Goal: Task Accomplishment & Management: Manage account settings

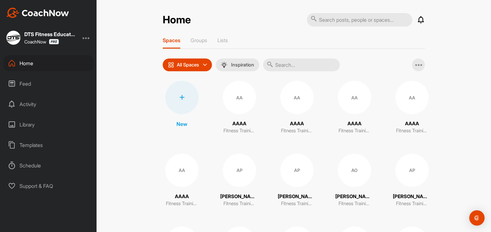
click at [183, 101] on div at bounding box center [181, 97] width 33 height 33
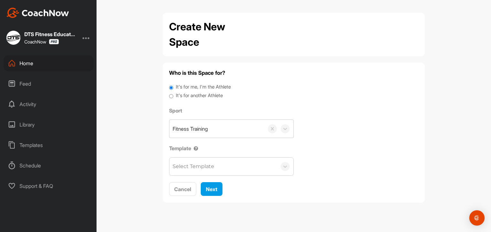
click at [188, 97] on label "It's for another Athlete" at bounding box center [199, 95] width 47 height 7
click at [173, 97] on input "It's for another Athlete" at bounding box center [171, 96] width 4 height 9
radio input "true"
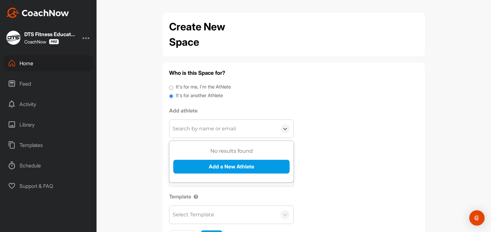
click at [207, 127] on div "Search by name or email" at bounding box center [204, 129] width 63 height 8
type input "[EMAIL_ADDRESS][DOMAIN_NAME]"
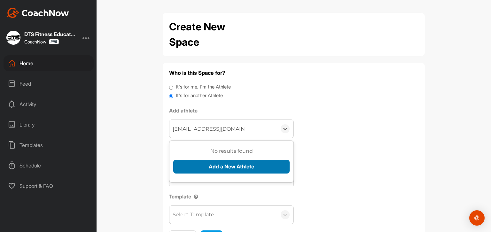
click at [235, 168] on button "Add a New Athlete" at bounding box center [231, 167] width 116 height 14
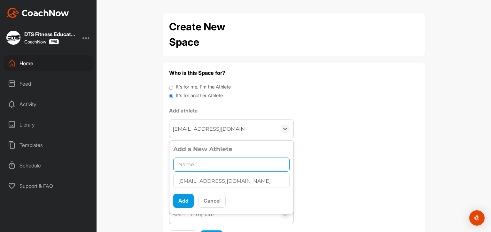
click at [186, 162] on input "text" at bounding box center [231, 165] width 116 height 14
paste input "[PERSON_NAME]"
click at [209, 165] on input "[PERSON_NAME]" at bounding box center [231, 165] width 116 height 14
click at [248, 163] on input "[PERSON_NAME]" at bounding box center [231, 165] width 116 height 14
type input "[PERSON_NAME] - DTS Level 1 Portfolio"
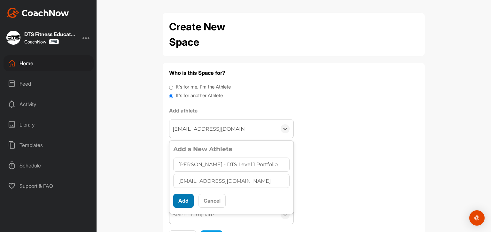
click at [179, 200] on button "Add" at bounding box center [183, 201] width 20 height 14
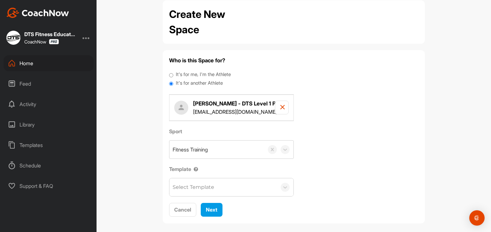
scroll to position [18, 0]
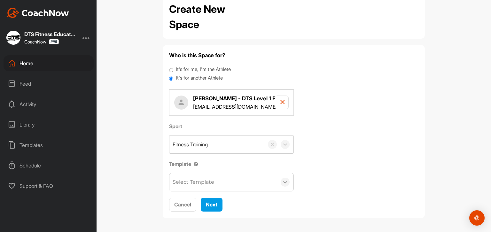
click at [282, 181] on icon at bounding box center [285, 182] width 6 height 6
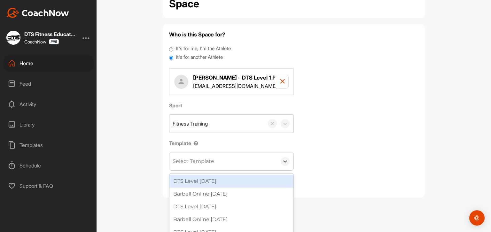
scroll to position [22, 0]
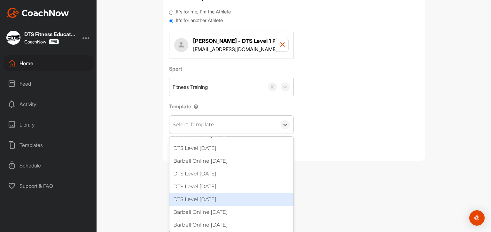
click at [239, 197] on div "DTS Level [DATE]" at bounding box center [231, 199] width 124 height 13
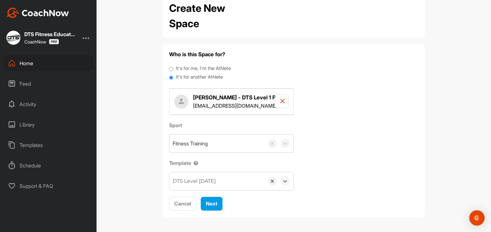
scroll to position [18, 0]
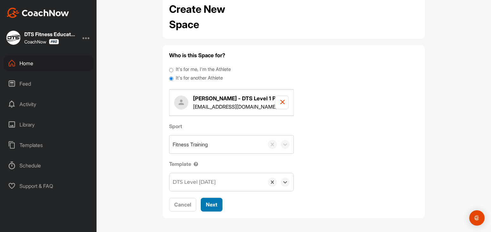
click at [206, 204] on span "Next" at bounding box center [212, 204] width 12 height 6
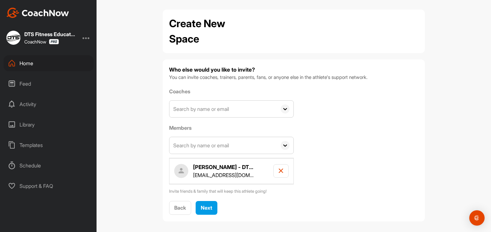
scroll to position [6, 0]
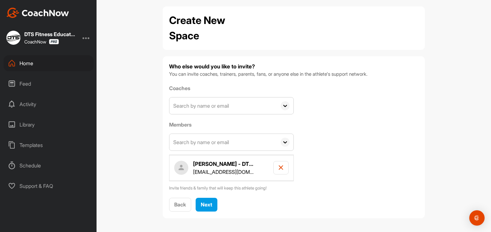
click at [229, 145] on input "text" at bounding box center [222, 142] width 107 height 17
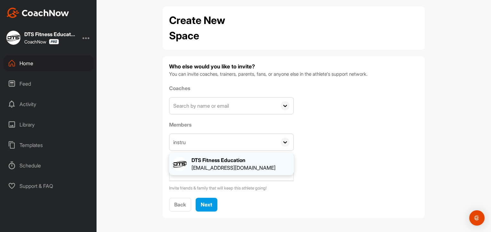
type input "instru"
click at [231, 166] on div "[EMAIL_ADDRESS][DOMAIN_NAME]" at bounding box center [233, 168] width 84 height 8
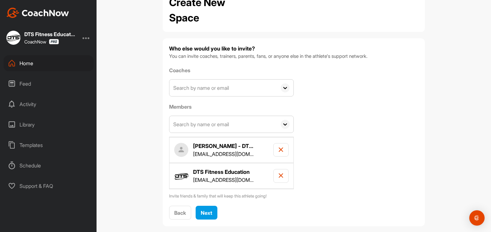
scroll to position [32, 0]
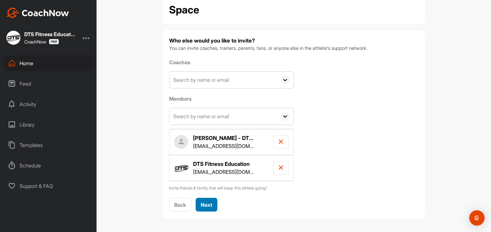
click at [212, 204] on button "Next" at bounding box center [207, 205] width 22 height 14
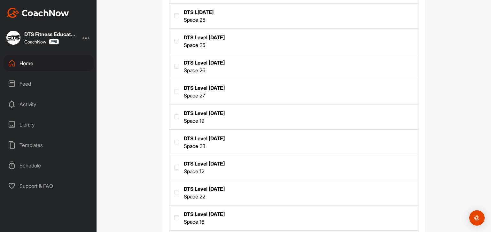
scroll to position [384, 0]
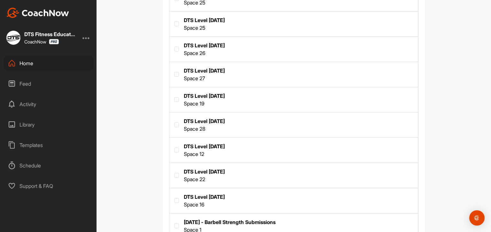
click at [235, 146] on label at bounding box center [293, 150] width 249 height 24
click at [175, 148] on input "checkbox" at bounding box center [174, 148] width 0 height 0
checkbox input "true"
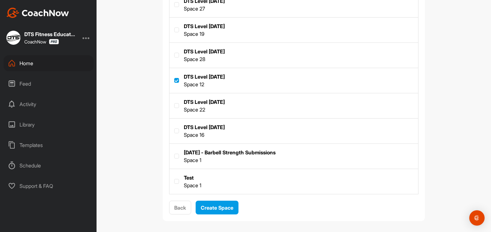
scroll to position [455, 0]
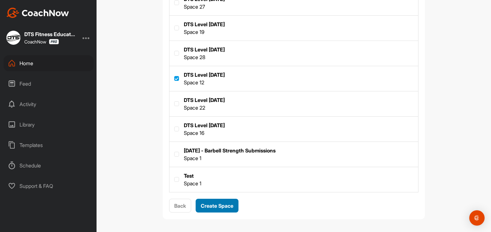
click at [220, 204] on span "Create Space" at bounding box center [217, 206] width 33 height 6
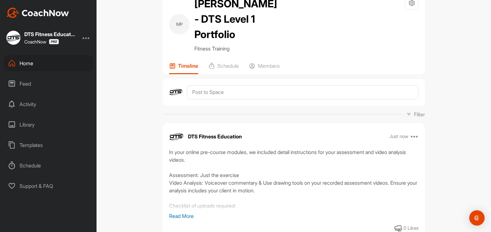
scroll to position [32, 0]
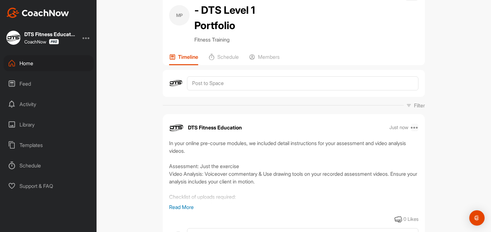
click at [414, 128] on icon at bounding box center [415, 128] width 8 height 8
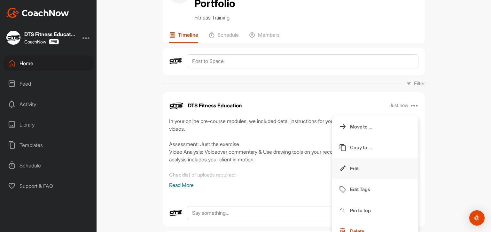
scroll to position [64, 0]
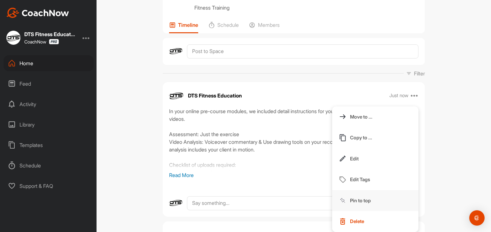
click at [361, 198] on p "Pin to top" at bounding box center [360, 200] width 21 height 7
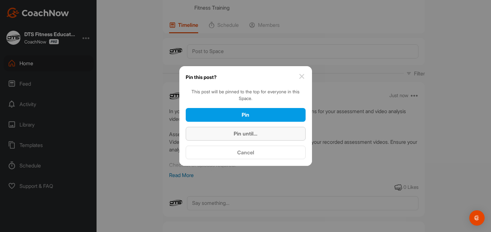
click at [282, 131] on div "Pin until..." at bounding box center [246, 134] width 110 height 8
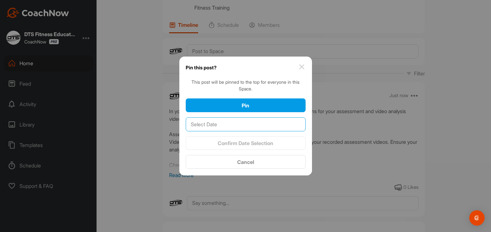
click at [281, 123] on input "text" at bounding box center [246, 124] width 120 height 14
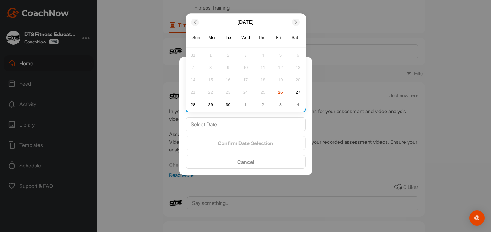
click at [296, 24] on icon at bounding box center [296, 22] width 4 height 4
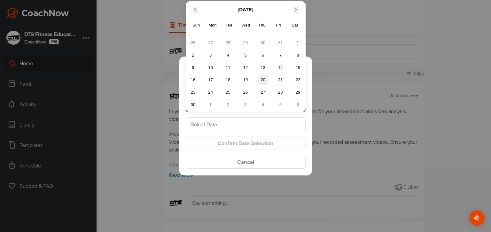
click at [264, 80] on div "20" at bounding box center [263, 80] width 10 height 10
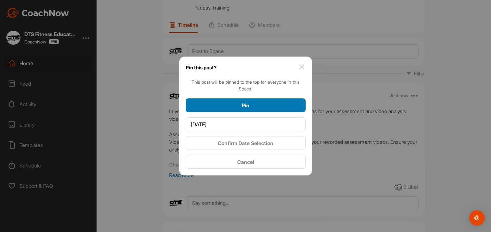
click at [252, 105] on div "Pin" at bounding box center [246, 106] width 110 height 8
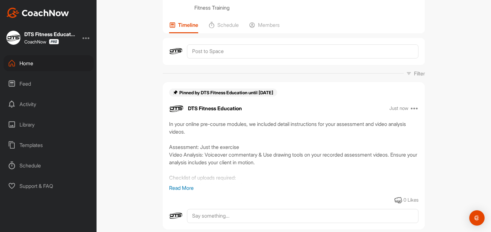
scroll to position [0, 0]
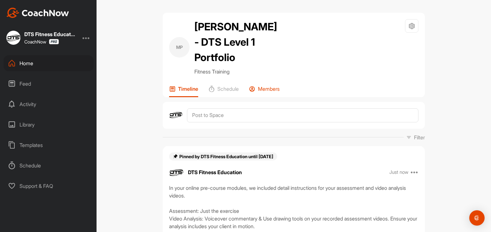
click at [274, 89] on p "Members" at bounding box center [269, 89] width 22 height 6
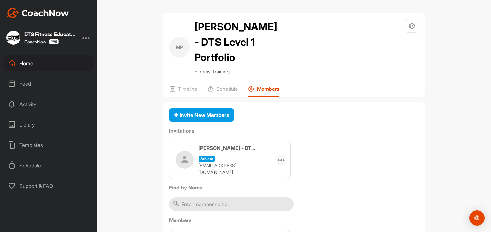
click at [283, 156] on div at bounding box center [282, 160] width 10 height 10
click at [263, 177] on li "Edit" at bounding box center [269, 178] width 34 height 20
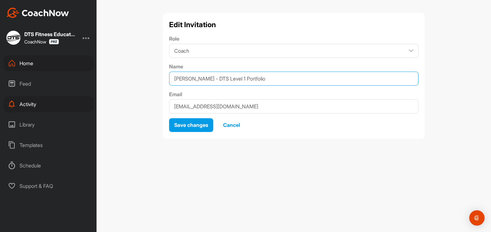
click at [229, 81] on input "[PERSON_NAME] - DTS Level 1 Portfolio" at bounding box center [293, 79] width 249 height 14
drag, startPoint x: 221, startPoint y: 77, endPoint x: 318, endPoint y: 77, distance: 97.2
click at [318, 77] on input "[PERSON_NAME] - DTS Level 1 Portfolio" at bounding box center [293, 79] width 249 height 14
type input "[PERSON_NAME]"
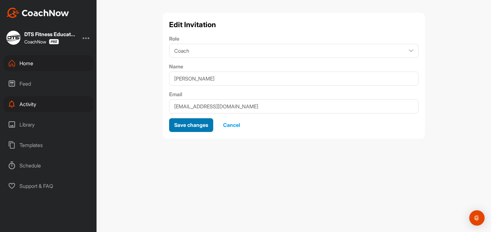
click at [195, 127] on span "Save changes" at bounding box center [191, 125] width 34 height 6
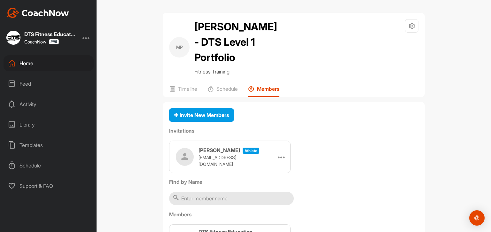
click at [24, 65] on div "Home" at bounding box center [49, 63] width 90 height 16
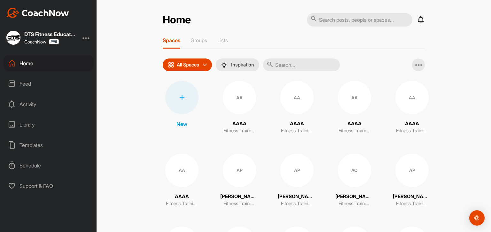
click at [182, 99] on div at bounding box center [181, 97] width 33 height 33
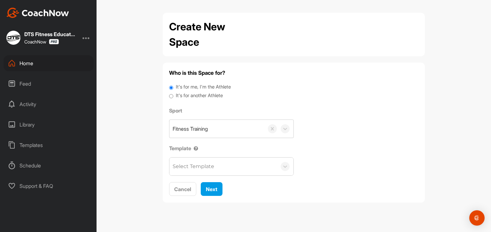
click at [200, 95] on label "It's for another Athlete" at bounding box center [199, 95] width 47 height 7
click at [173, 95] on input "It's for another Athlete" at bounding box center [171, 96] width 4 height 9
radio input "true"
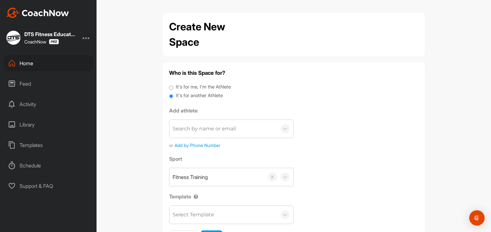
click at [214, 127] on div "Search by name or email" at bounding box center [204, 129] width 63 height 8
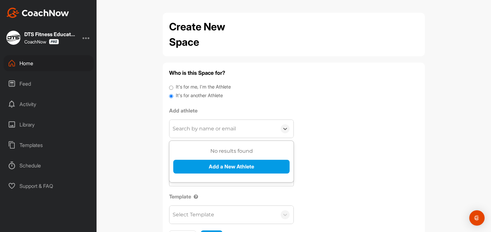
paste input "[PERSON_NAME][EMAIL_ADDRESS][PERSON_NAME][DOMAIN_NAME]"
type input "[PERSON_NAME][EMAIL_ADDRESS][PERSON_NAME][DOMAIN_NAME]"
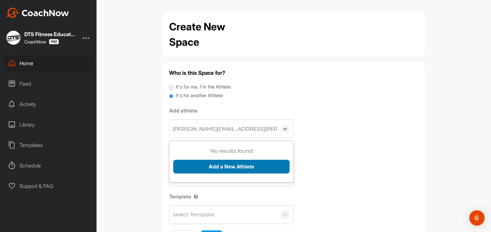
click at [232, 166] on button "Add a New Athlete" at bounding box center [231, 167] width 116 height 14
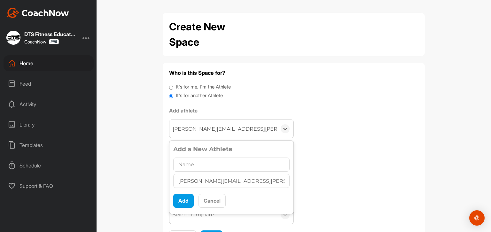
scroll to position [0, 3]
click at [189, 164] on input "text" at bounding box center [231, 165] width 116 height 14
paste input "[PERSON_NAME]"
click at [199, 164] on input "[PERSON_NAME]" at bounding box center [231, 165] width 116 height 14
click at [251, 165] on input "[PERSON_NAME]" at bounding box center [231, 165] width 116 height 14
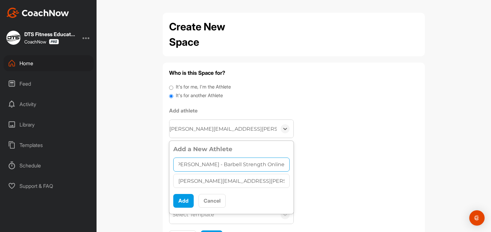
scroll to position [0, 11]
type input "[PERSON_NAME] - Barbell Strength Online"
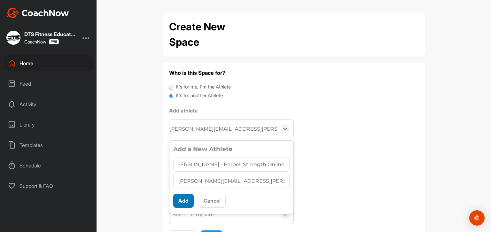
click at [180, 203] on button "Add" at bounding box center [183, 201] width 20 height 14
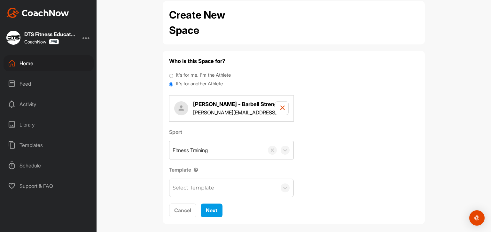
scroll to position [18, 0]
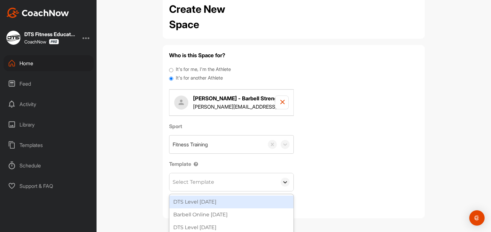
click at [285, 179] on icon at bounding box center [285, 182] width 6 height 6
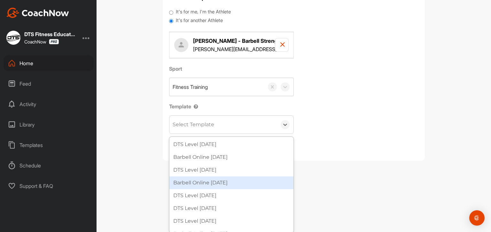
scroll to position [22, 0]
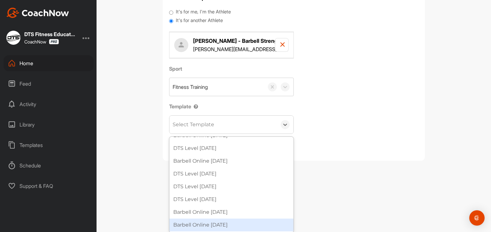
click at [229, 227] on div "Barbell Online [DATE]" at bounding box center [231, 225] width 124 height 13
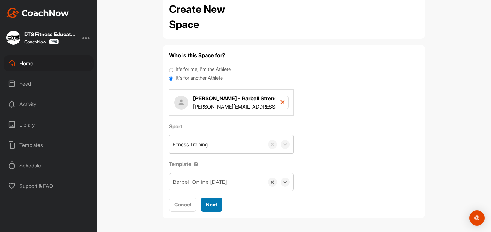
click at [211, 205] on span "Next" at bounding box center [212, 204] width 12 height 6
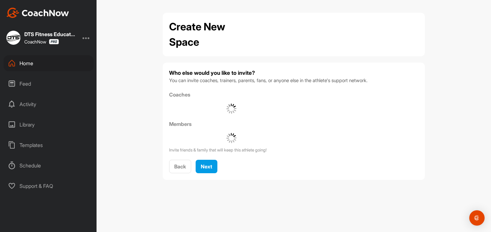
scroll to position [0, 0]
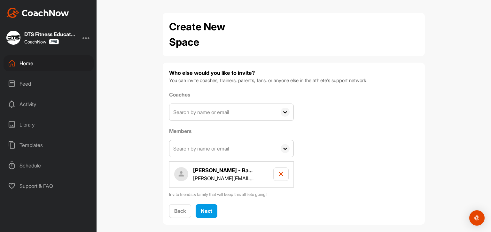
click at [239, 150] on input "text" at bounding box center [222, 148] width 107 height 17
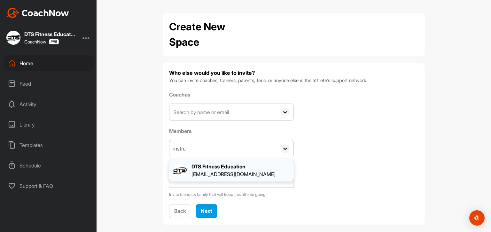
type input "instru"
click at [237, 171] on div "[EMAIL_ADDRESS][DOMAIN_NAME]" at bounding box center [233, 174] width 84 height 8
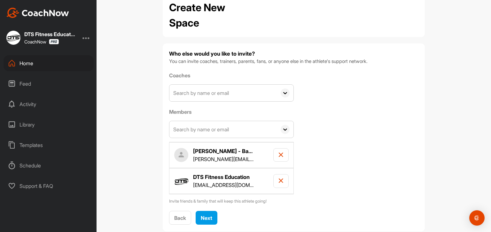
scroll to position [32, 0]
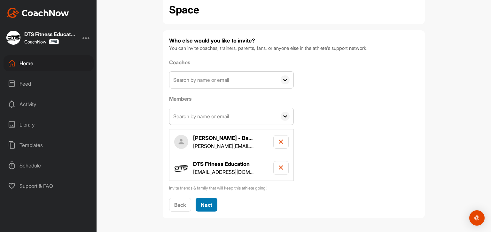
click at [212, 206] on button "Next" at bounding box center [207, 205] width 22 height 14
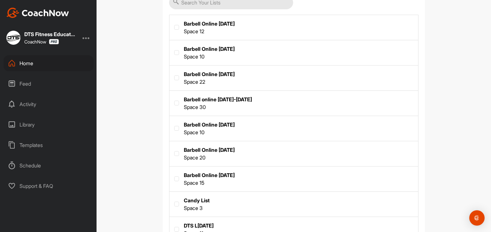
scroll to position [160, 0]
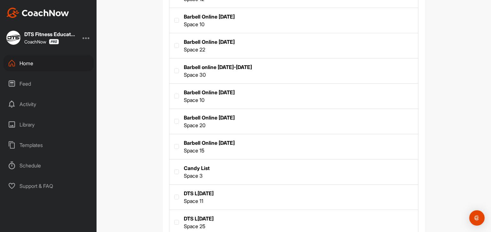
click at [239, 144] on label at bounding box center [293, 146] width 249 height 24
click at [175, 144] on input "checkbox" at bounding box center [174, 144] width 0 height 0
checkbox input "true"
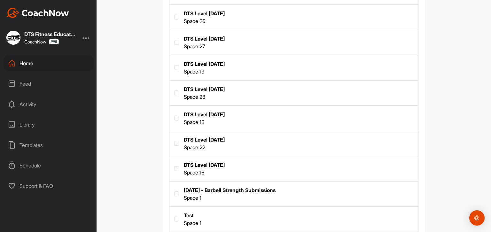
scroll to position [455, 0]
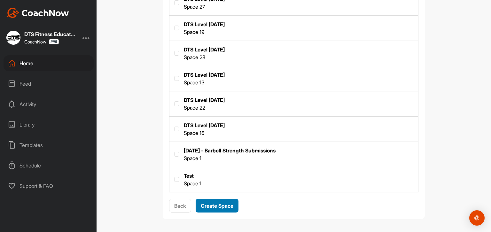
click at [226, 205] on span "Create Space" at bounding box center [217, 206] width 33 height 6
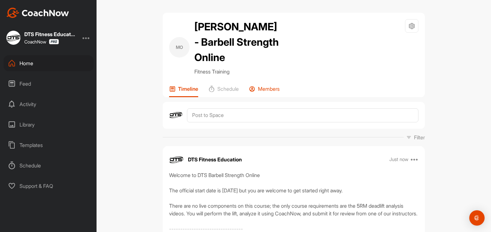
click at [276, 92] on p "Members" at bounding box center [269, 89] width 22 height 6
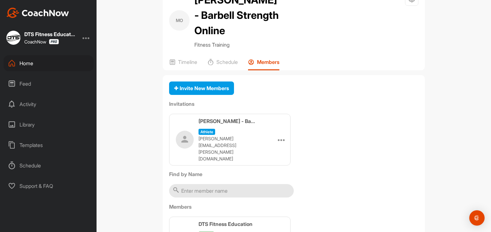
scroll to position [61, 0]
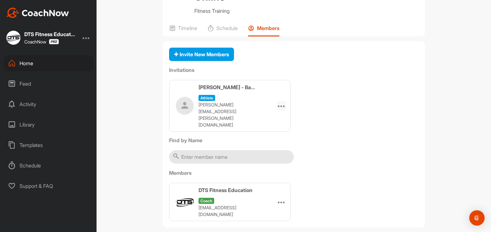
click at [278, 110] on icon at bounding box center [282, 106] width 8 height 8
click at [271, 128] on li "Edit" at bounding box center [269, 124] width 34 height 20
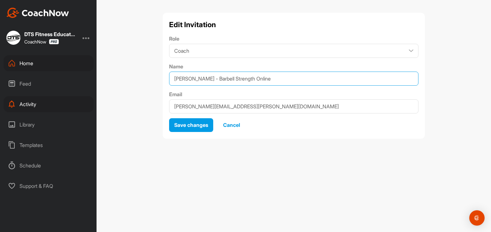
click at [240, 74] on input "[PERSON_NAME] - Barbell Strength Online" at bounding box center [293, 79] width 249 height 14
drag, startPoint x: 225, startPoint y: 78, endPoint x: 323, endPoint y: 85, distance: 98.1
click at [323, 85] on input "[PERSON_NAME] - Barbell Strength Online" at bounding box center [293, 79] width 249 height 14
type input "[PERSON_NAME]"
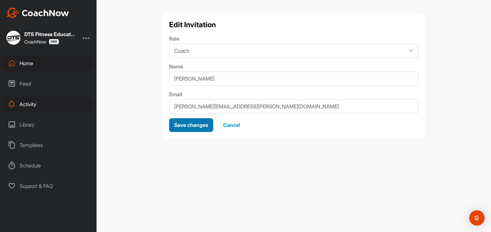
click at [197, 127] on span "Save changes" at bounding box center [191, 125] width 34 height 6
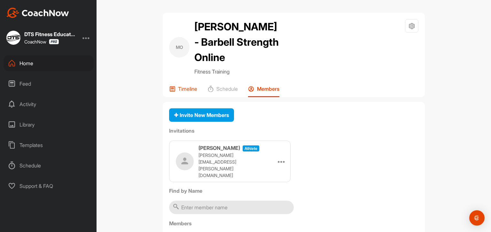
click at [187, 92] on p "Timeline" at bounding box center [187, 89] width 19 height 6
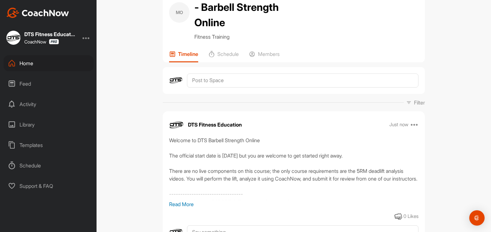
scroll to position [83, 0]
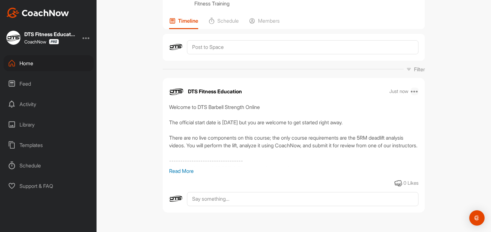
click at [415, 91] on icon at bounding box center [415, 92] width 8 height 8
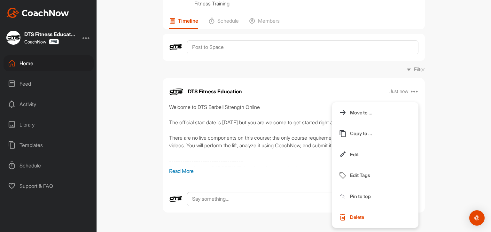
click at [368, 196] on p "Pin to top" at bounding box center [360, 196] width 21 height 7
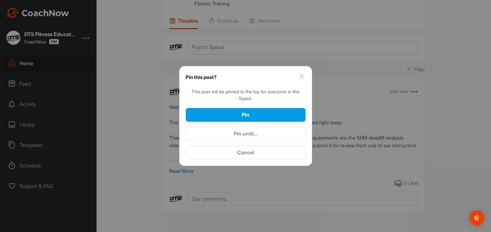
click at [301, 77] on img at bounding box center [302, 77] width 8 height 8
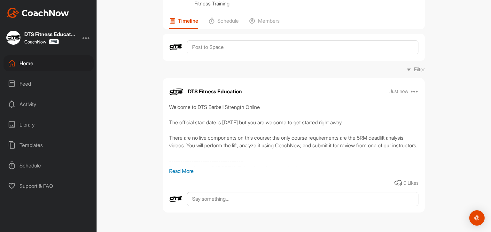
click at [191, 172] on p "Read More" at bounding box center [293, 171] width 249 height 8
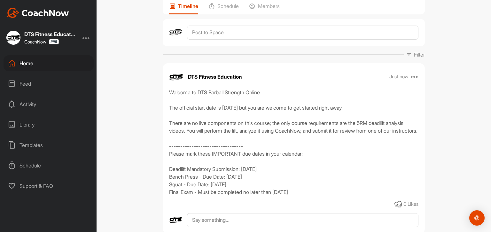
scroll to position [126, 0]
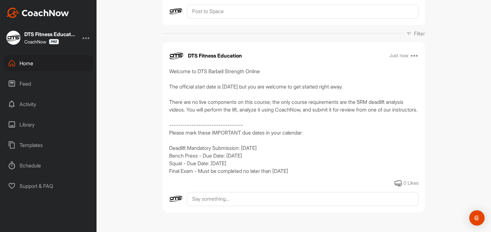
click at [22, 62] on div "Home" at bounding box center [49, 63] width 90 height 16
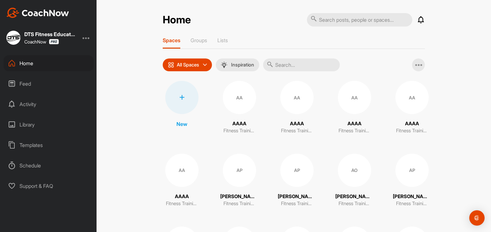
click at [179, 97] on icon at bounding box center [181, 97] width 5 height 5
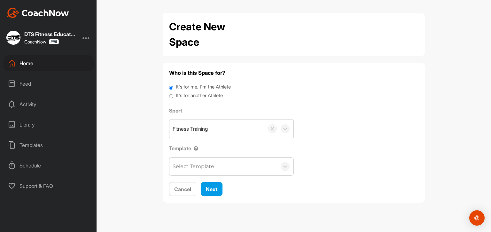
click at [219, 96] on label "It's for another Athlete" at bounding box center [199, 95] width 47 height 7
click at [173, 96] on input "It's for another Athlete" at bounding box center [171, 96] width 4 height 9
radio input "true"
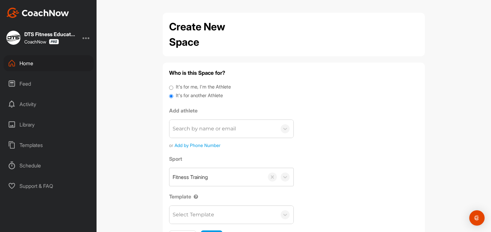
click at [226, 127] on div "Search by name or email" at bounding box center [204, 129] width 63 height 8
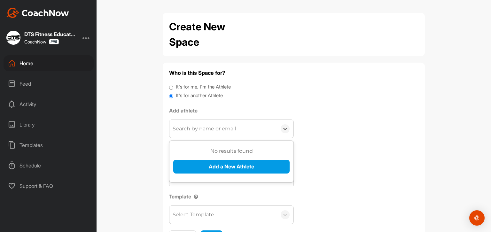
paste input "[PERSON_NAME][EMAIL_ADDRESS][PERSON_NAME][DOMAIN_NAME]"
type input "[PERSON_NAME][EMAIL_ADDRESS][PERSON_NAME][DOMAIN_NAME]"
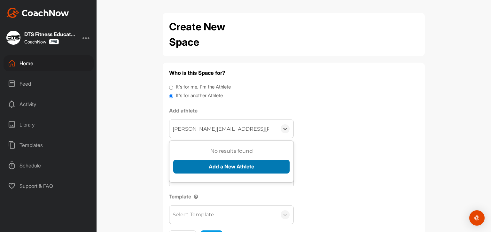
click at [244, 168] on button "Add a New Athlete" at bounding box center [231, 167] width 116 height 14
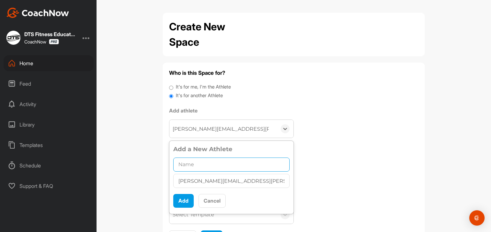
click at [191, 165] on input "text" at bounding box center [231, 165] width 116 height 14
paste input "[PERSON_NAME]"
drag, startPoint x: 200, startPoint y: 163, endPoint x: 215, endPoint y: 161, distance: 15.7
click at [200, 163] on input "[PERSON_NAME]" at bounding box center [231, 165] width 116 height 14
click at [267, 165] on input "[PERSON_NAME]" at bounding box center [231, 165] width 116 height 14
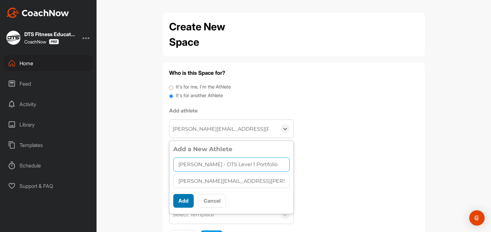
type input "[PERSON_NAME] - DTS Level 1 Portfolio"
click at [180, 204] on button "Add" at bounding box center [183, 201] width 20 height 14
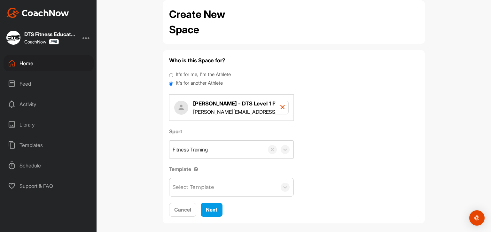
scroll to position [18, 0]
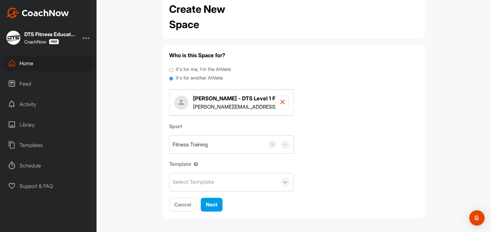
click at [282, 182] on icon at bounding box center [285, 182] width 6 height 6
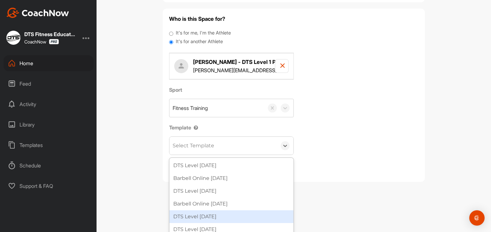
scroll to position [22, 0]
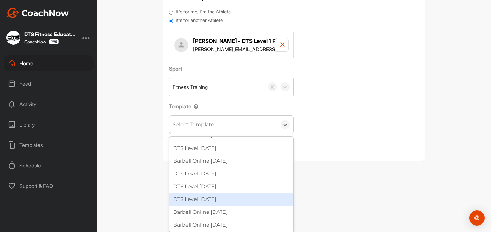
click at [267, 197] on div "DTS Level [DATE]" at bounding box center [231, 199] width 124 height 13
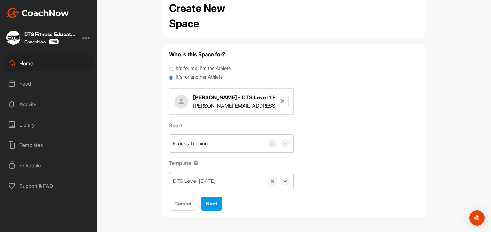
scroll to position [18, 0]
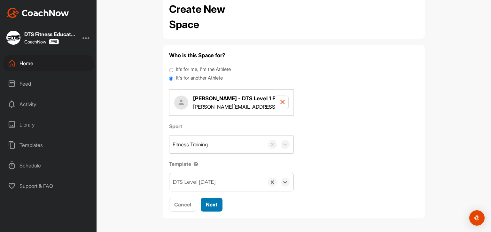
click at [212, 205] on span "Next" at bounding box center [212, 204] width 12 height 6
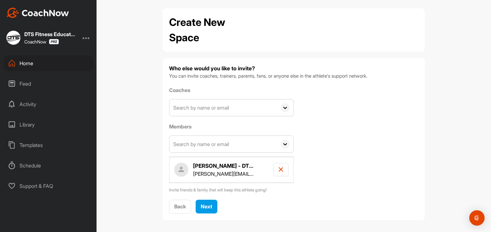
scroll to position [6, 0]
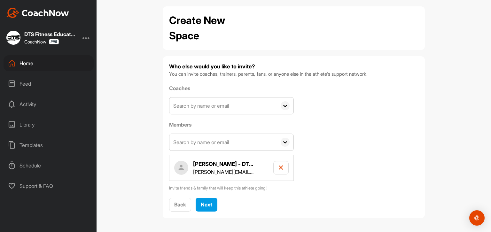
click at [237, 142] on input "text" at bounding box center [222, 142] width 107 height 17
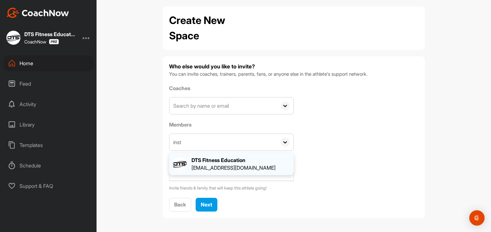
type input "inst"
click at [253, 159] on div "DTS Fitness Education" at bounding box center [233, 160] width 84 height 8
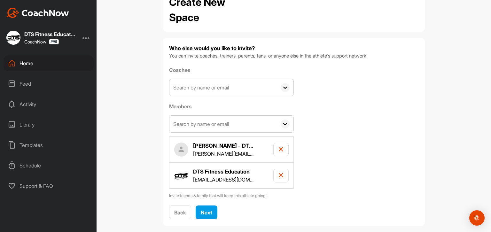
scroll to position [32, 0]
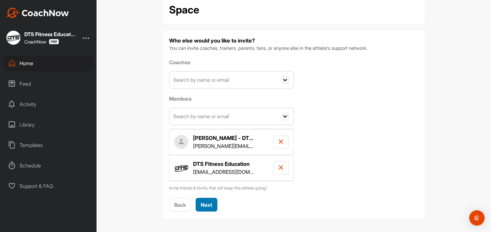
click at [201, 204] on span "Next" at bounding box center [207, 205] width 12 height 6
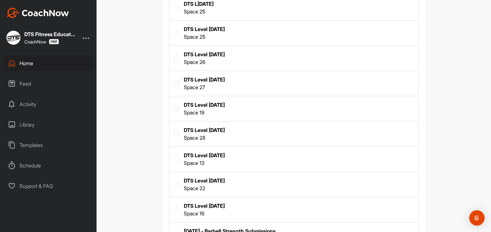
scroll to position [384, 0]
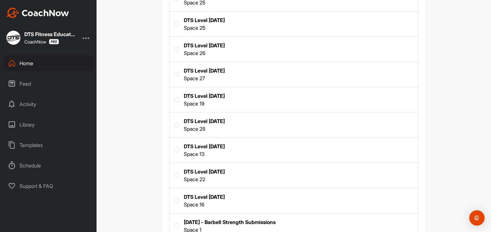
click at [235, 146] on label at bounding box center [293, 150] width 249 height 24
click at [175, 148] on input "checkbox" at bounding box center [174, 148] width 0 height 0
checkbox input "true"
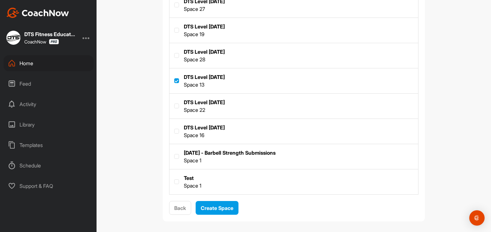
scroll to position [455, 0]
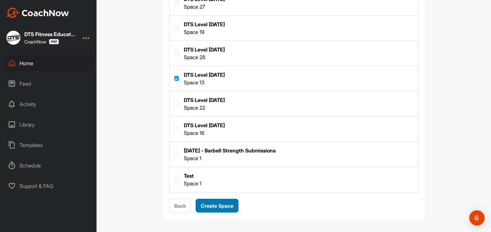
click at [227, 207] on span "Create Space" at bounding box center [217, 206] width 33 height 6
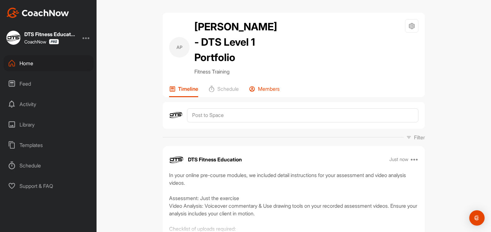
click at [271, 87] on p "Members" at bounding box center [269, 89] width 22 height 6
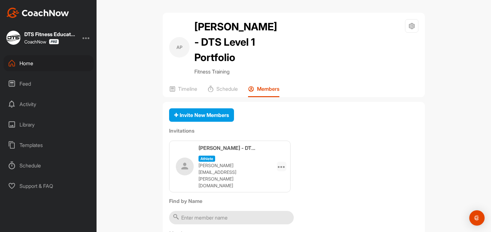
click at [281, 163] on icon at bounding box center [282, 167] width 8 height 8
click at [255, 175] on li "Edit" at bounding box center [269, 185] width 34 height 20
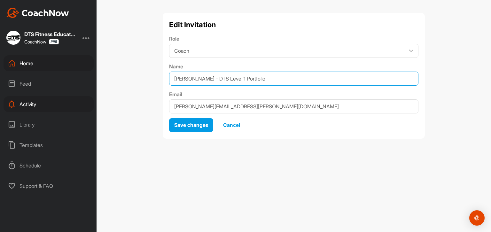
click at [229, 77] on input "[PERSON_NAME] - DTS Level 1 Portfolio" at bounding box center [293, 79] width 249 height 14
drag, startPoint x: 212, startPoint y: 77, endPoint x: 309, endPoint y: 88, distance: 97.7
click at [309, 88] on div "Edit Invitation Role Coach Member Name [PERSON_NAME] - DTS Level 1 Portfolio Em…" at bounding box center [294, 76] width 262 height 126
type input "[PERSON_NAME]"
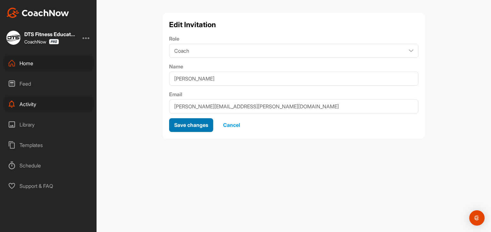
click at [196, 125] on span "Save changes" at bounding box center [191, 125] width 34 height 6
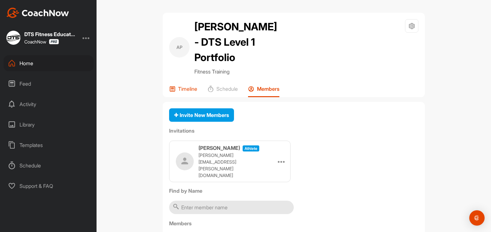
click at [187, 87] on p "Timeline" at bounding box center [187, 89] width 19 height 6
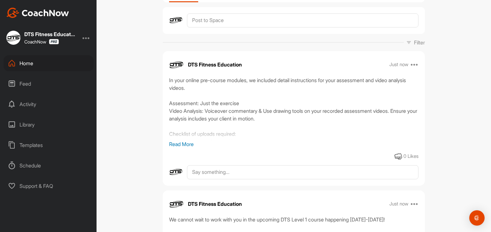
scroll to position [96, 0]
click at [23, 64] on div "Home" at bounding box center [49, 63] width 90 height 16
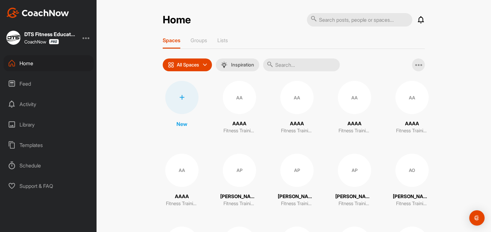
click at [32, 62] on div "Home" at bounding box center [49, 63] width 90 height 16
